Goal: Navigation & Orientation: Go to known website

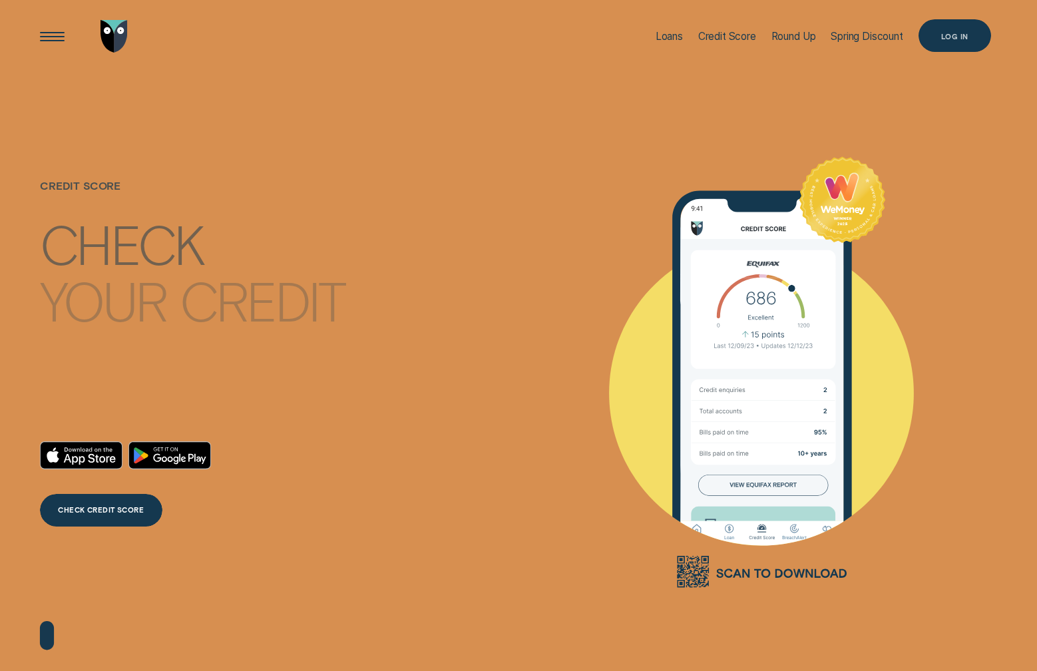
click at [935, 37] on div "Log in" at bounding box center [955, 35] width 73 height 33
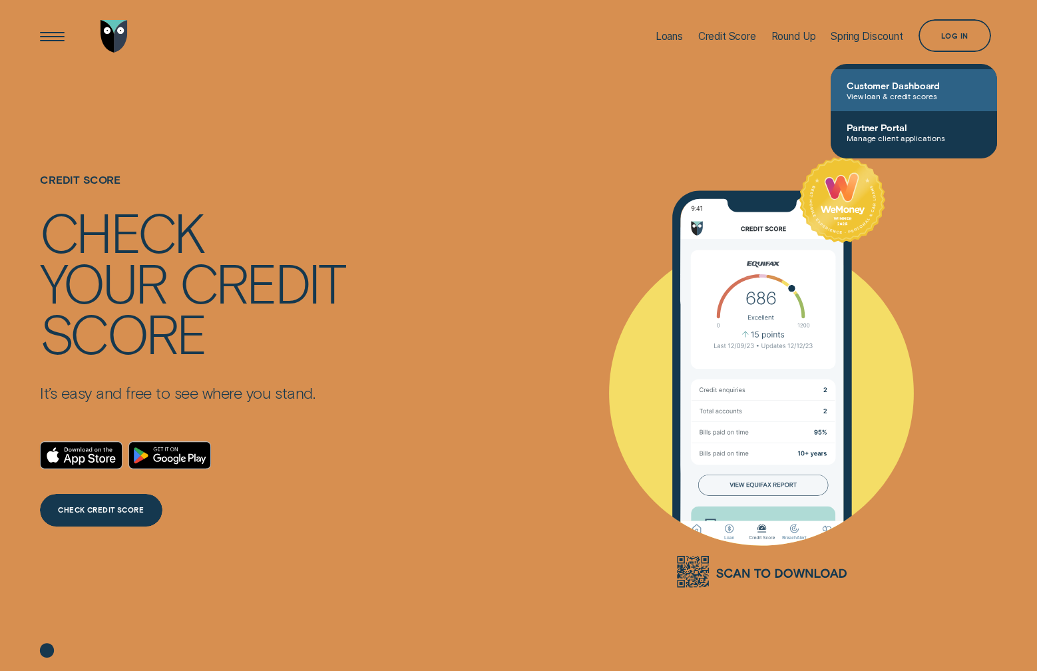
click at [914, 84] on span "Customer Dashboard" at bounding box center [914, 85] width 134 height 11
